Goal: Task Accomplishment & Management: Manage account settings

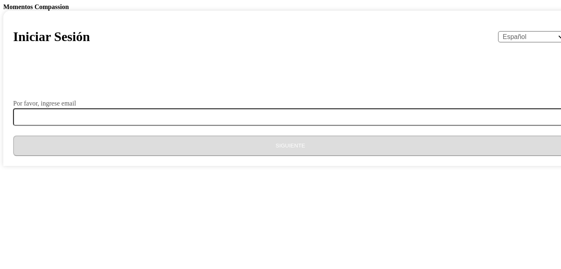
select select "es"
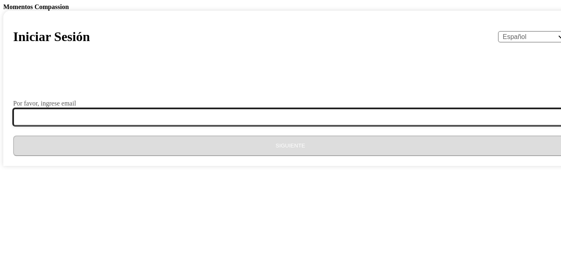
click at [256, 126] on input "Por favor, ingrese email" at bounding box center [295, 116] width 564 height 17
type input "[EMAIL_ADDRESS][DOMAIN_NAME]"
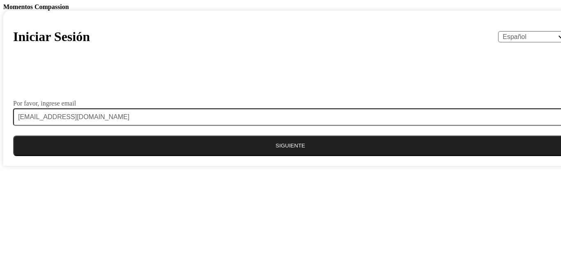
click at [279, 156] on button "Siguiente" at bounding box center [290, 145] width 554 height 21
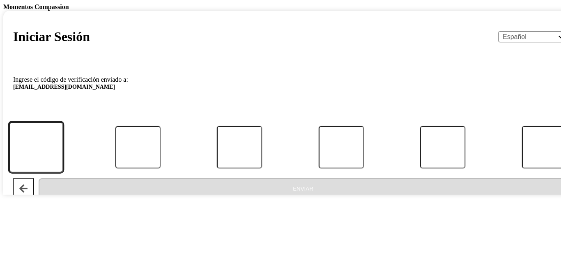
click at [63, 173] on input "Código" at bounding box center [36, 147] width 54 height 51
type input "7"
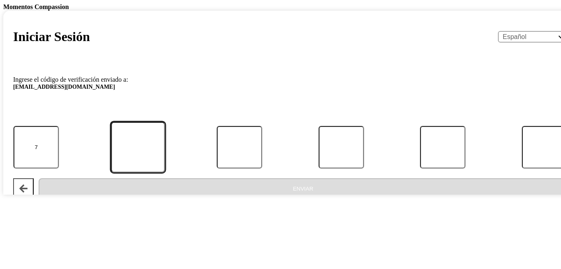
type input "9"
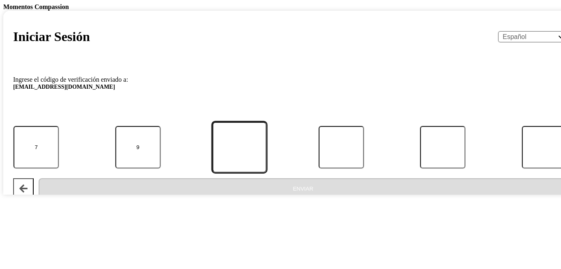
type input "9"
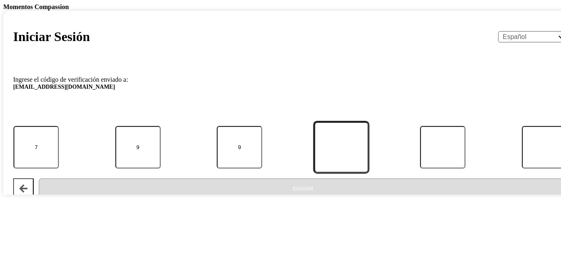
type input "2"
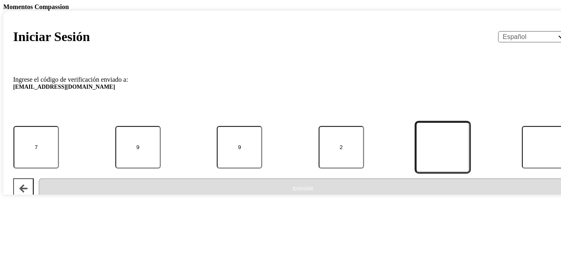
type input "8"
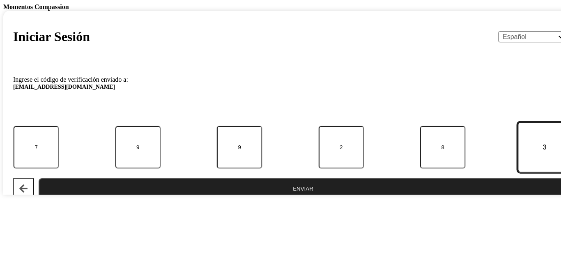
type input "3"
click at [286, 199] on button "Enviar" at bounding box center [303, 188] width 529 height 21
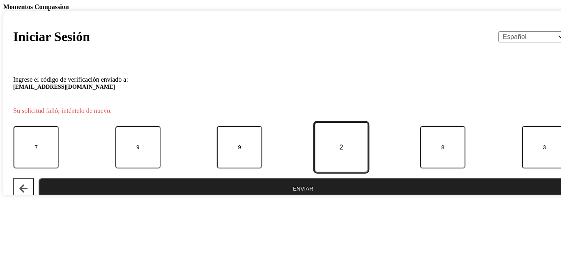
click at [314, 173] on input "2" at bounding box center [341, 147] width 54 height 51
type input "3"
click at [294, 199] on button "Enviar" at bounding box center [303, 188] width 529 height 21
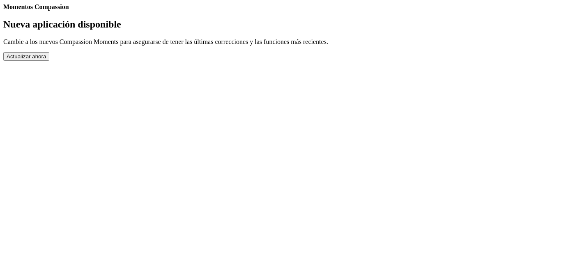
click at [49, 61] on button "Actualizar ahora" at bounding box center [26, 56] width 46 height 9
